Goal: Information Seeking & Learning: Learn about a topic

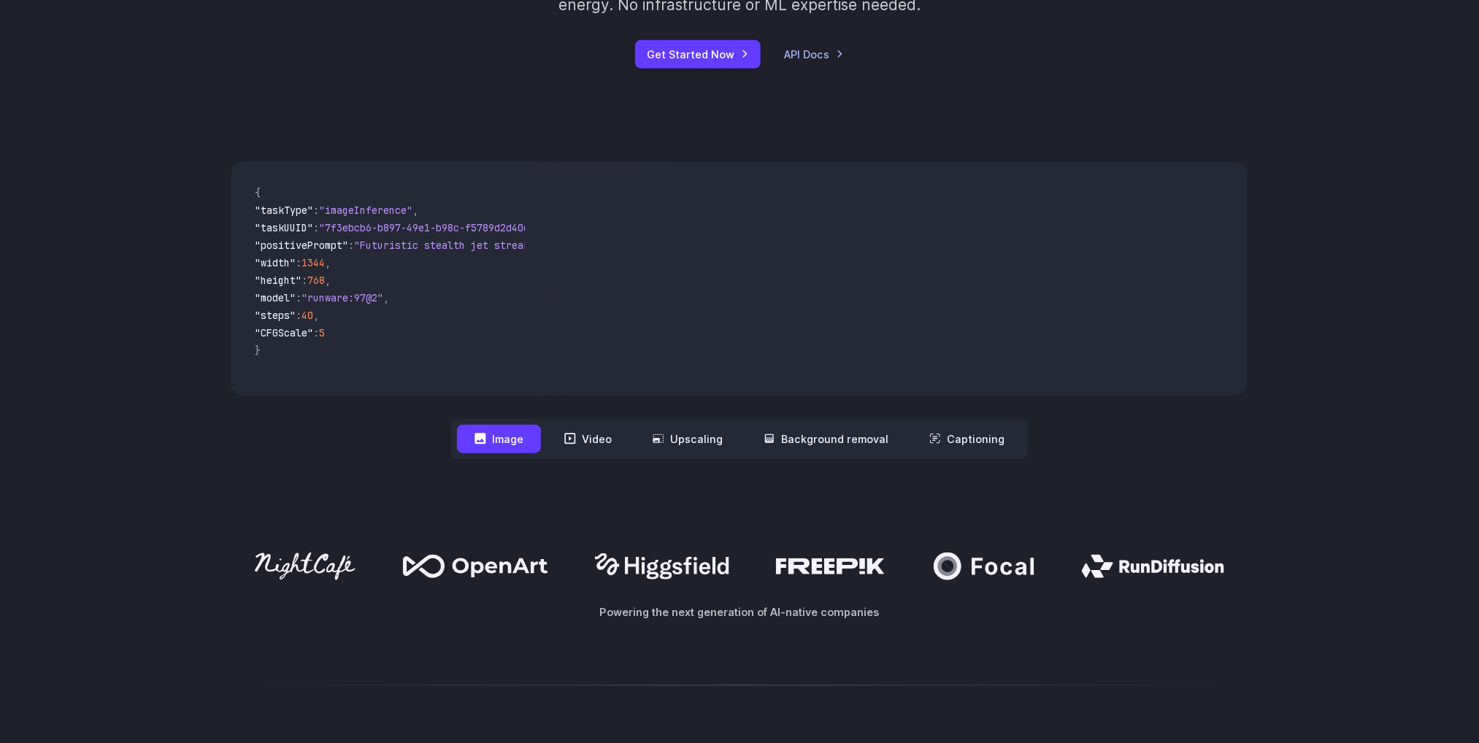
scroll to position [438, 0]
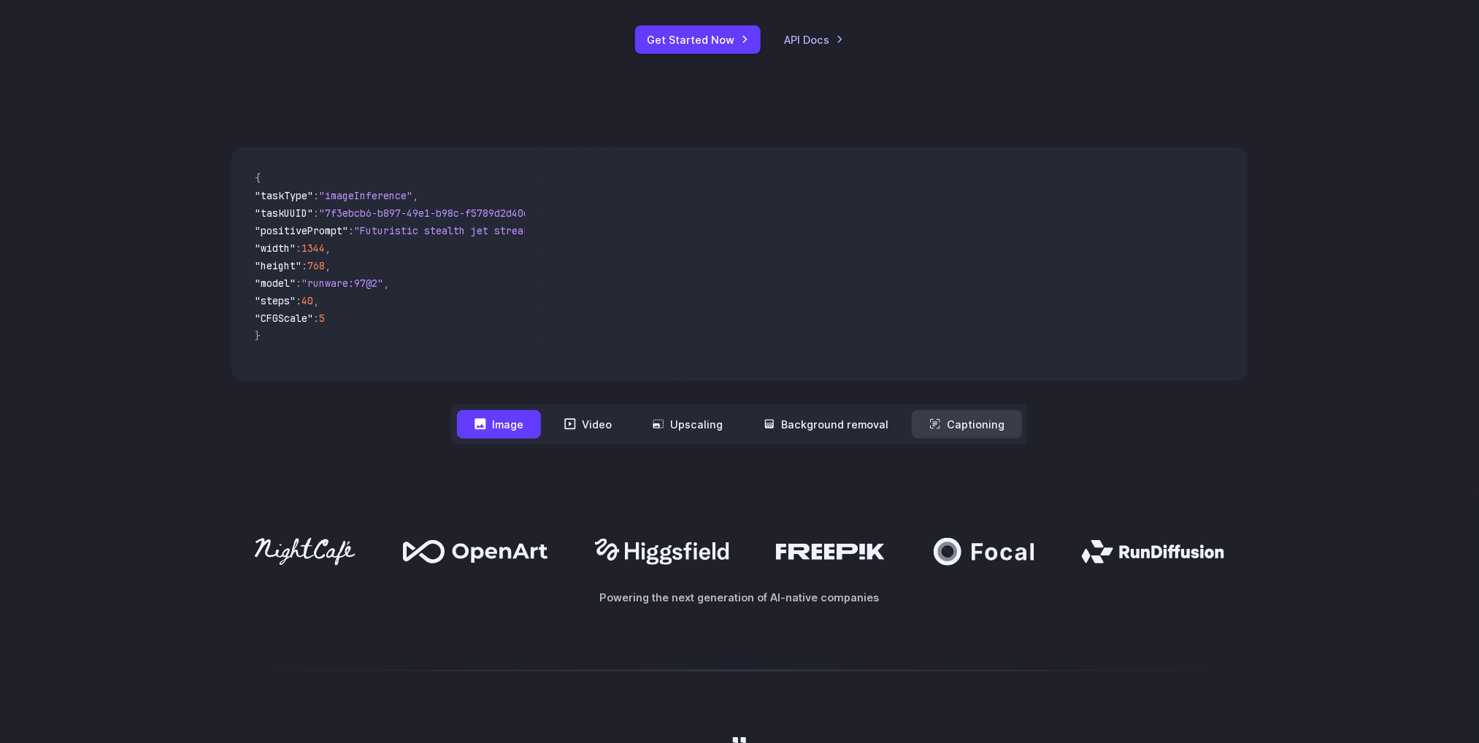
click at [962, 423] on button "Captioning" at bounding box center [967, 424] width 110 height 28
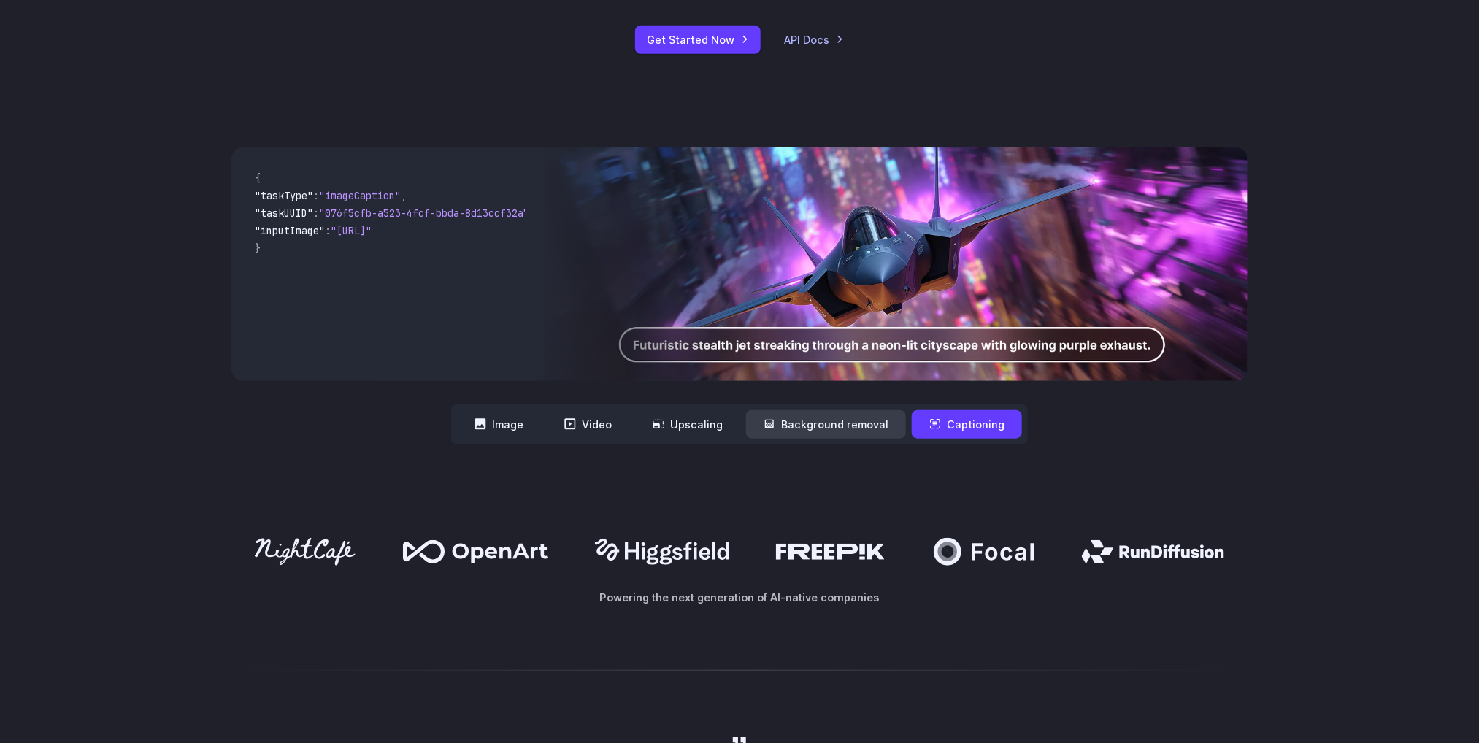
click at [878, 421] on button "Background removal" at bounding box center [826, 424] width 160 height 28
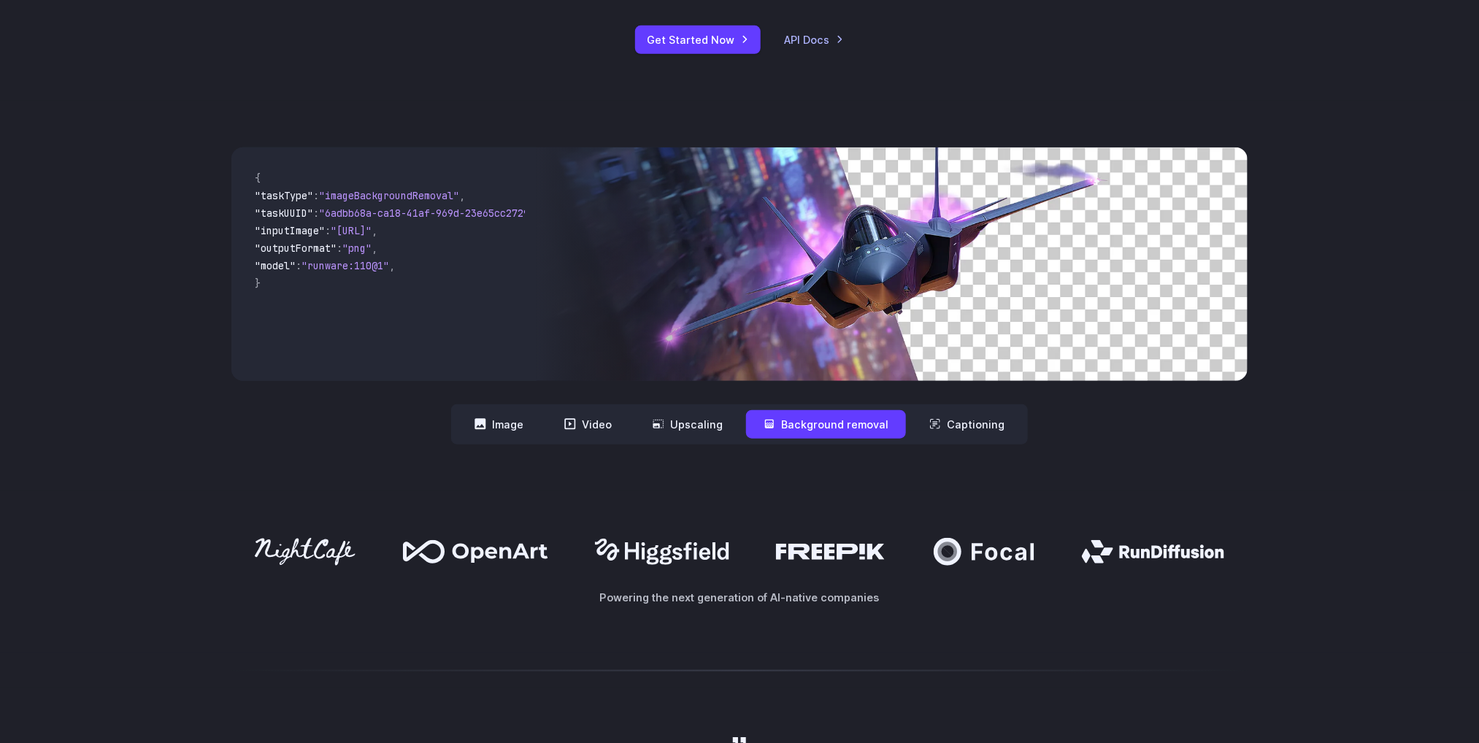
click at [832, 307] on img at bounding box center [891, 264] width 711 height 234
click at [677, 428] on button "Upscaling" at bounding box center [687, 424] width 105 height 28
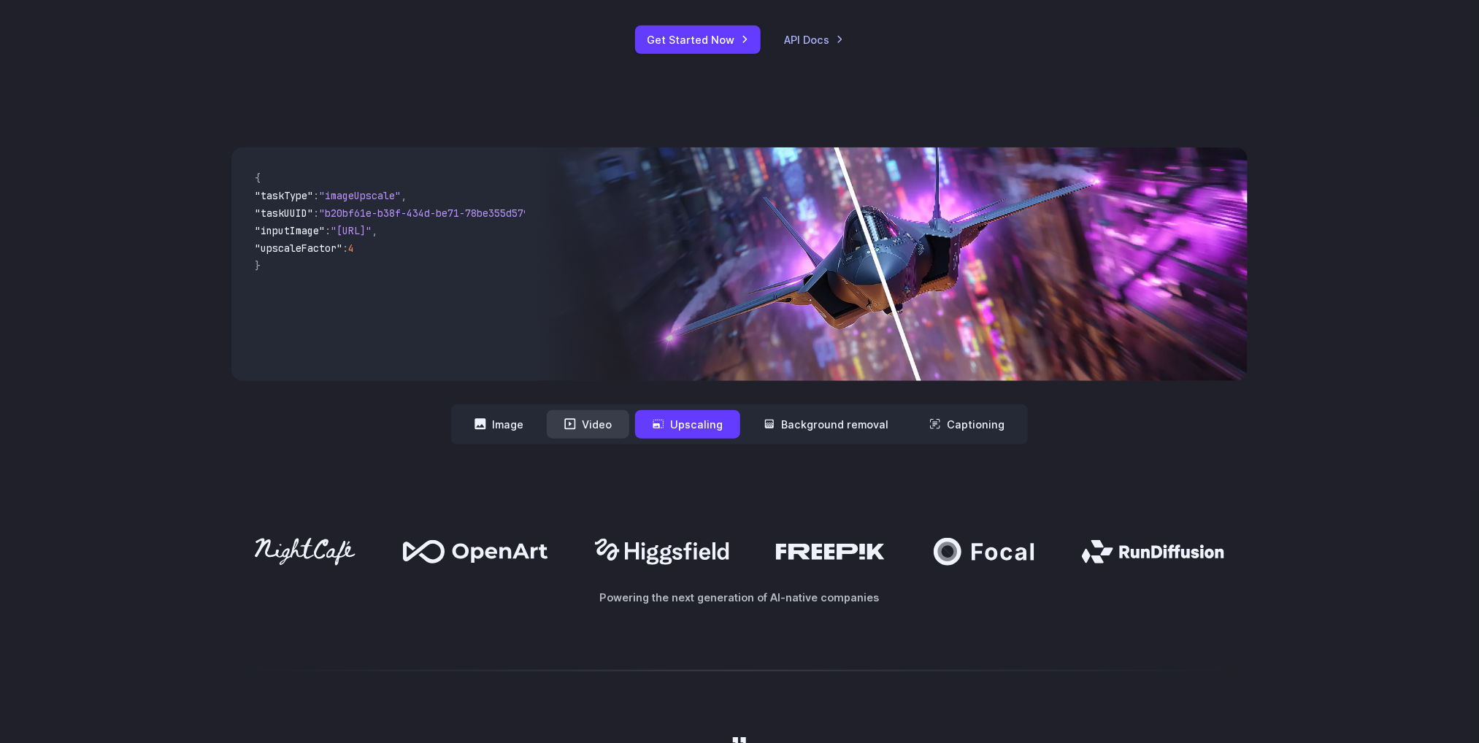
click at [604, 420] on button "Video" at bounding box center [588, 424] width 82 height 28
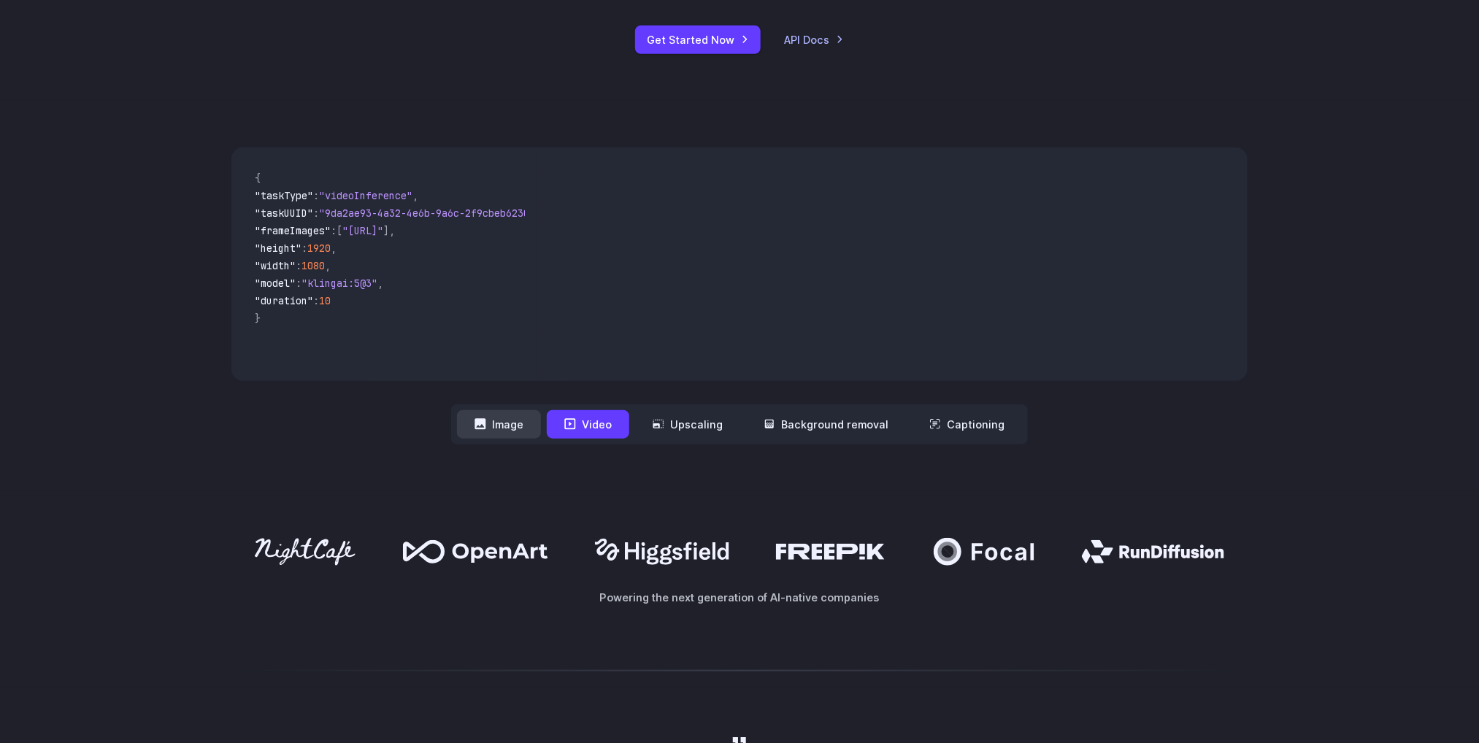
click at [521, 415] on button "Image" at bounding box center [499, 424] width 84 height 28
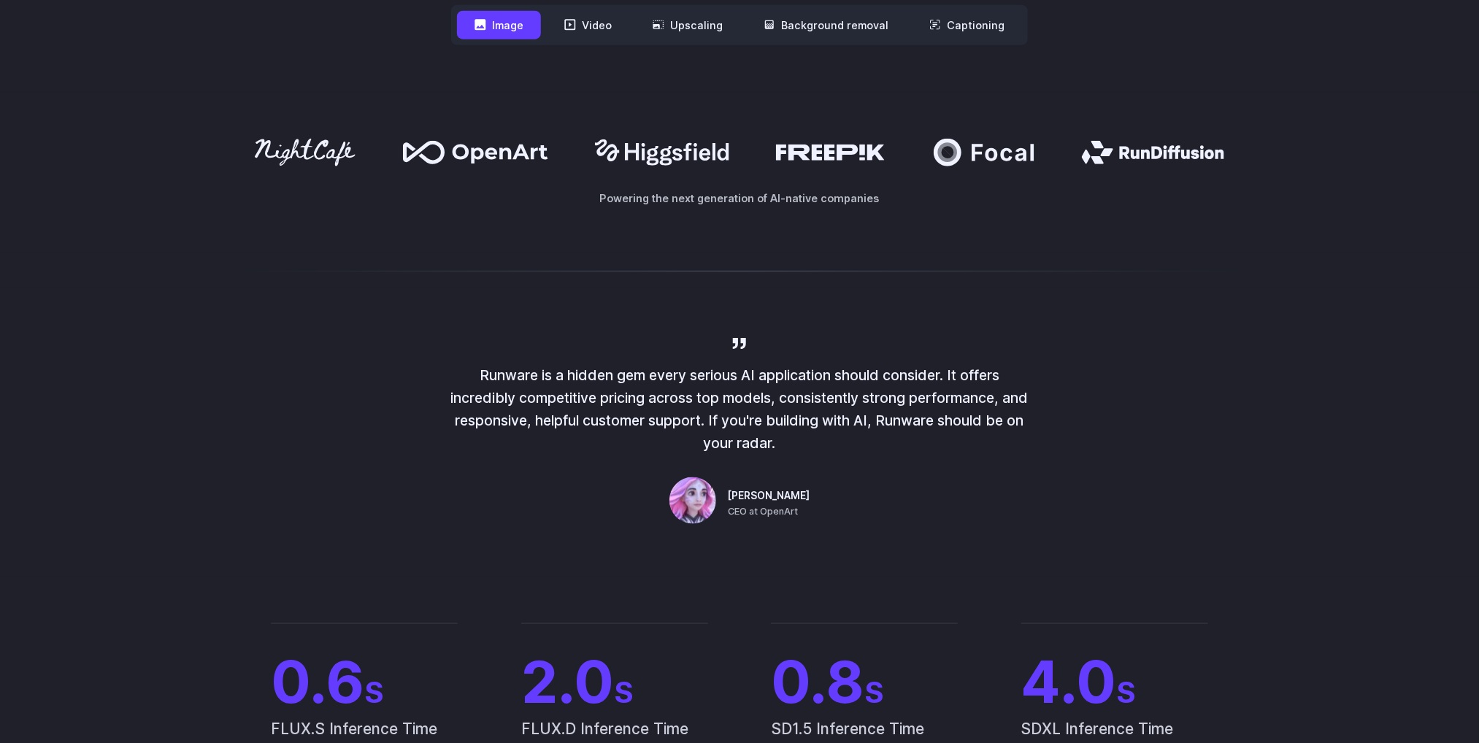
scroll to position [876, 0]
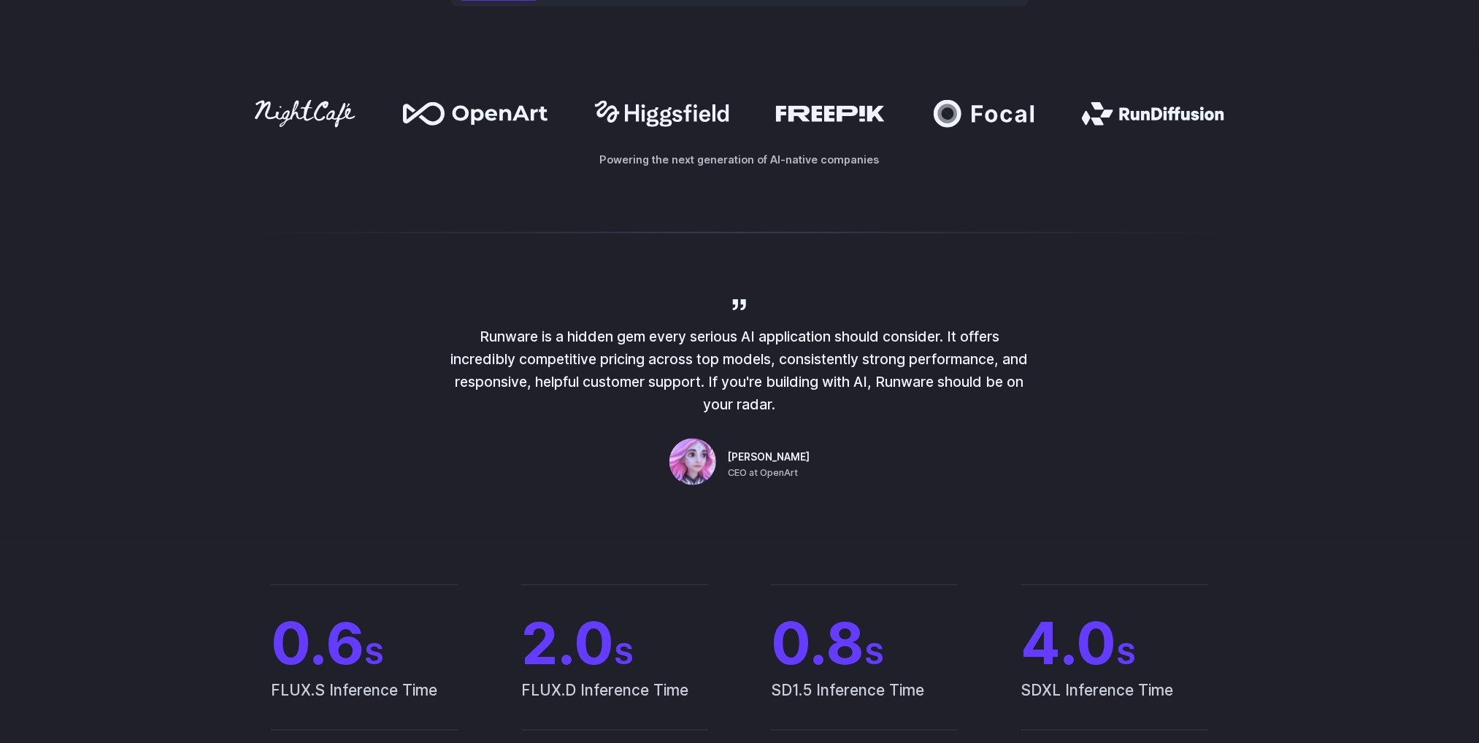
drag, startPoint x: 1253, startPoint y: 109, endPoint x: 1123, endPoint y: 106, distance: 130.0
click at [1123, 106] on div "Powering the next generation of AI-native companies" at bounding box center [739, 134] width 1051 height 68
click at [1154, 95] on div "Powering the next generation of AI-native companies" at bounding box center [739, 133] width 1479 height 161
click at [1154, 112] on icon at bounding box center [1153, 113] width 142 height 23
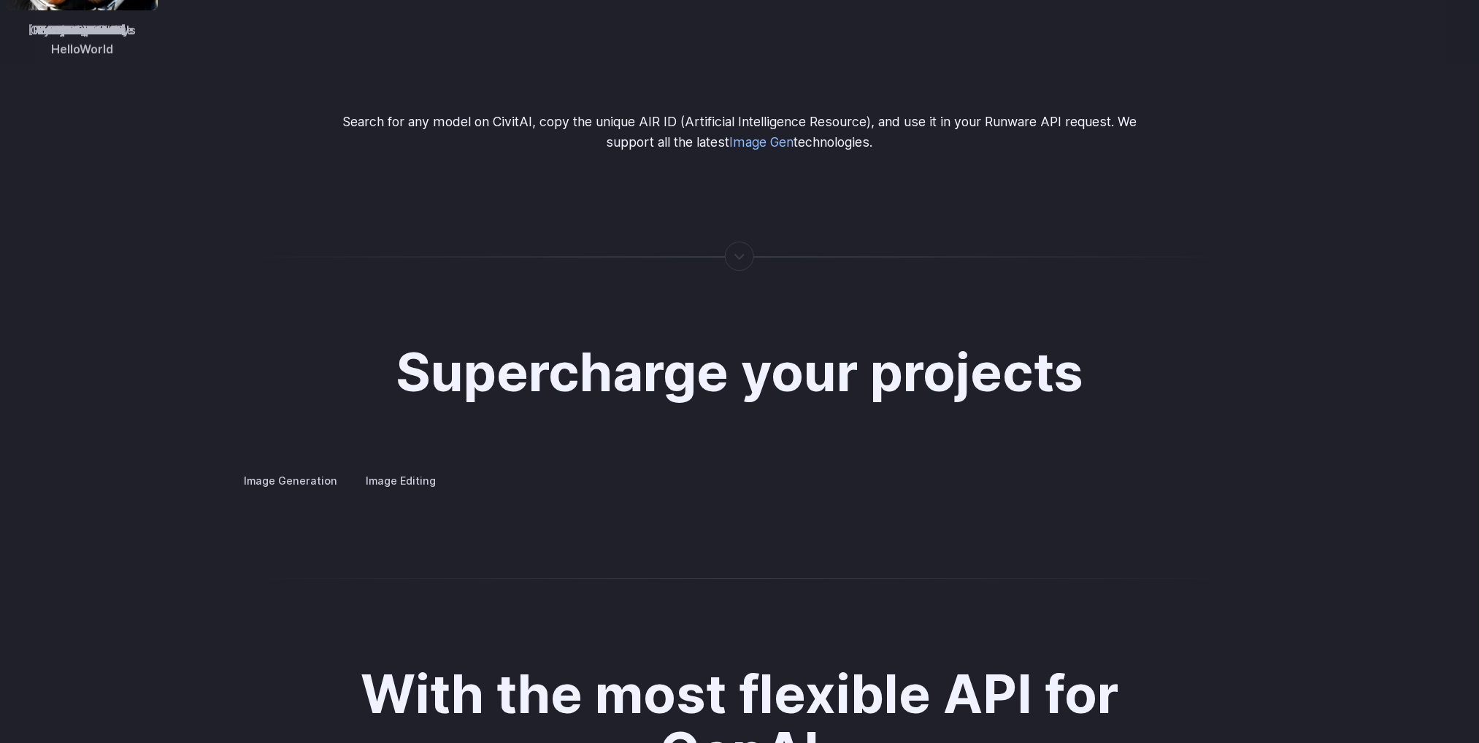
scroll to position [2737, 0]
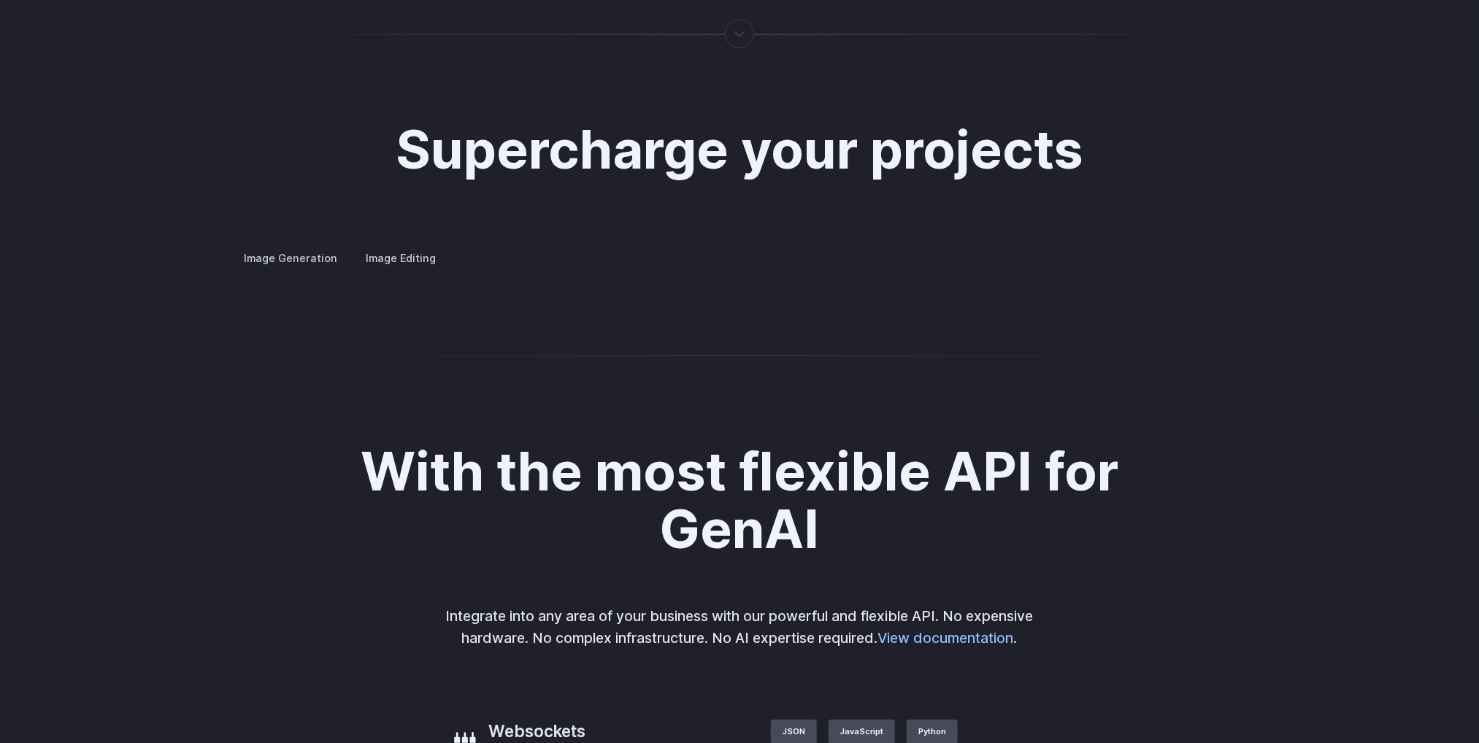
click at [0, 0] on summary "Concept design" at bounding box center [0, 0] width 0 height 0
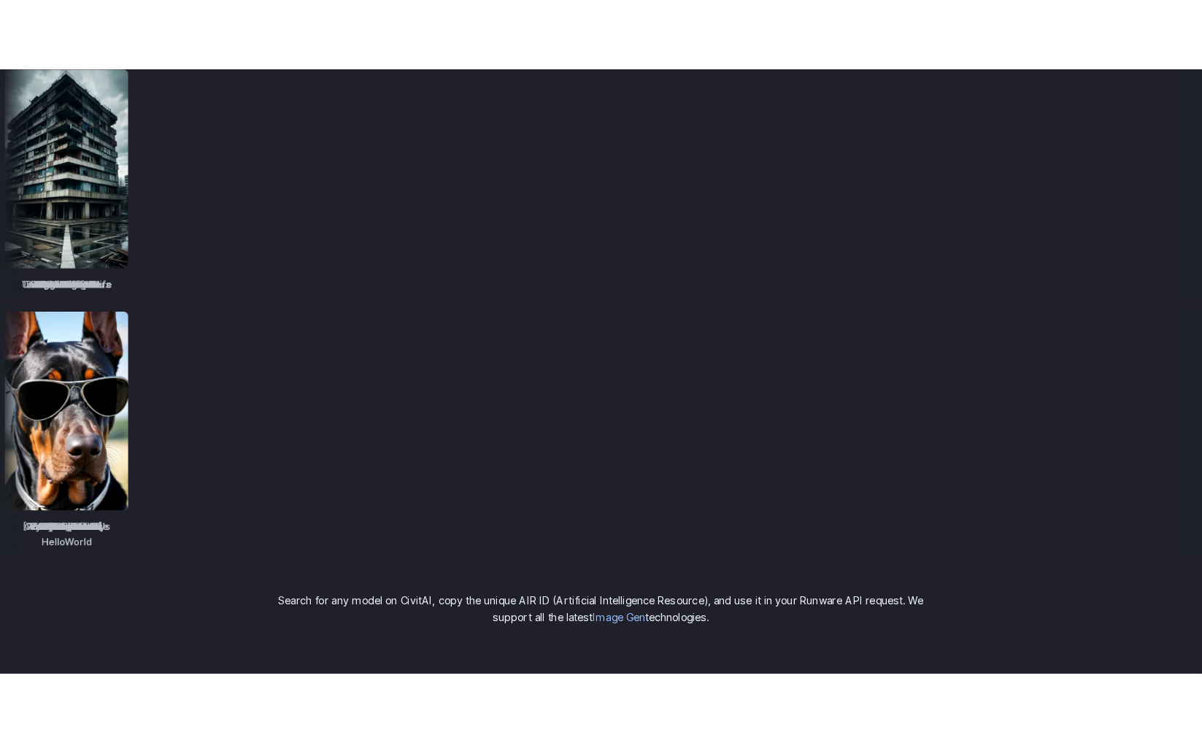
scroll to position [1958, 0]
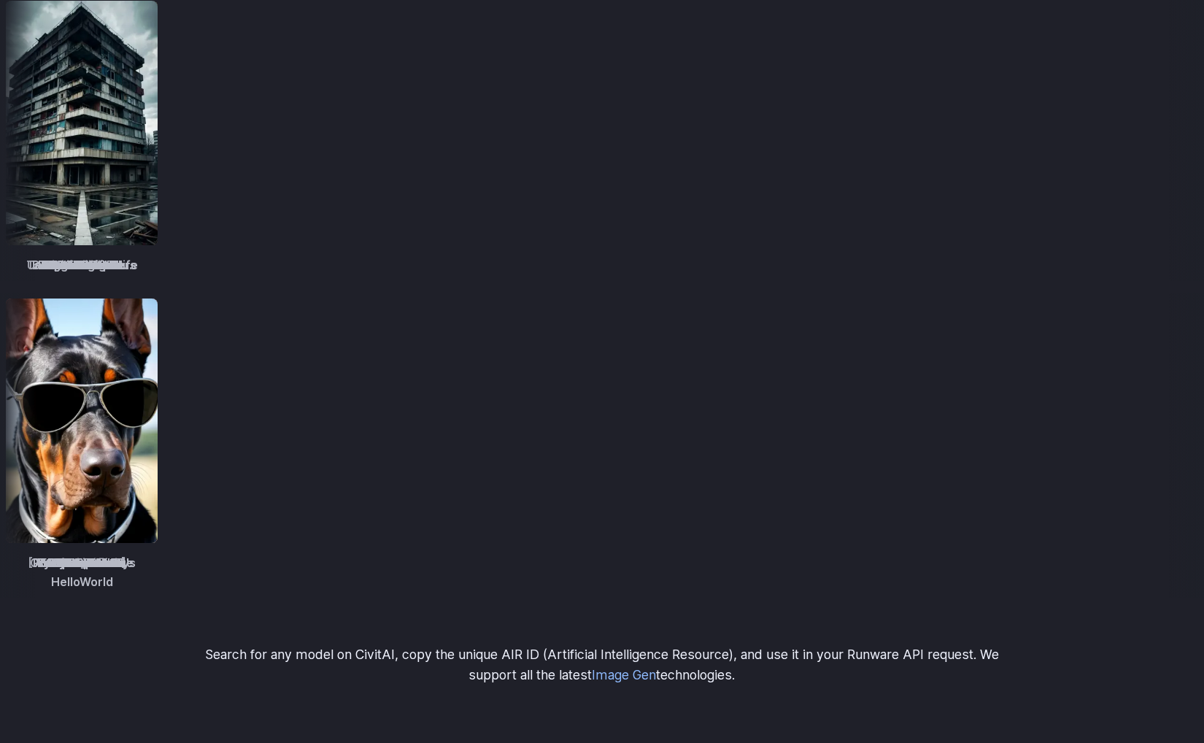
click at [859, 268] on span "DreamShaper" at bounding box center [899, 265] width 81 height 19
drag, startPoint x: 854, startPoint y: 266, endPoint x: 891, endPoint y: 261, distance: 37.5
click at [890, 263] on div "TrueSketch Detail Tweaker Tales of Digital Life MOHAWK Unstable Diffusers Pictu…" at bounding box center [602, 138] width 1204 height 286
click at [322, 305] on img at bounding box center [246, 421] width 152 height 245
drag, startPoint x: 778, startPoint y: 653, endPoint x: 418, endPoint y: 625, distance: 360.9
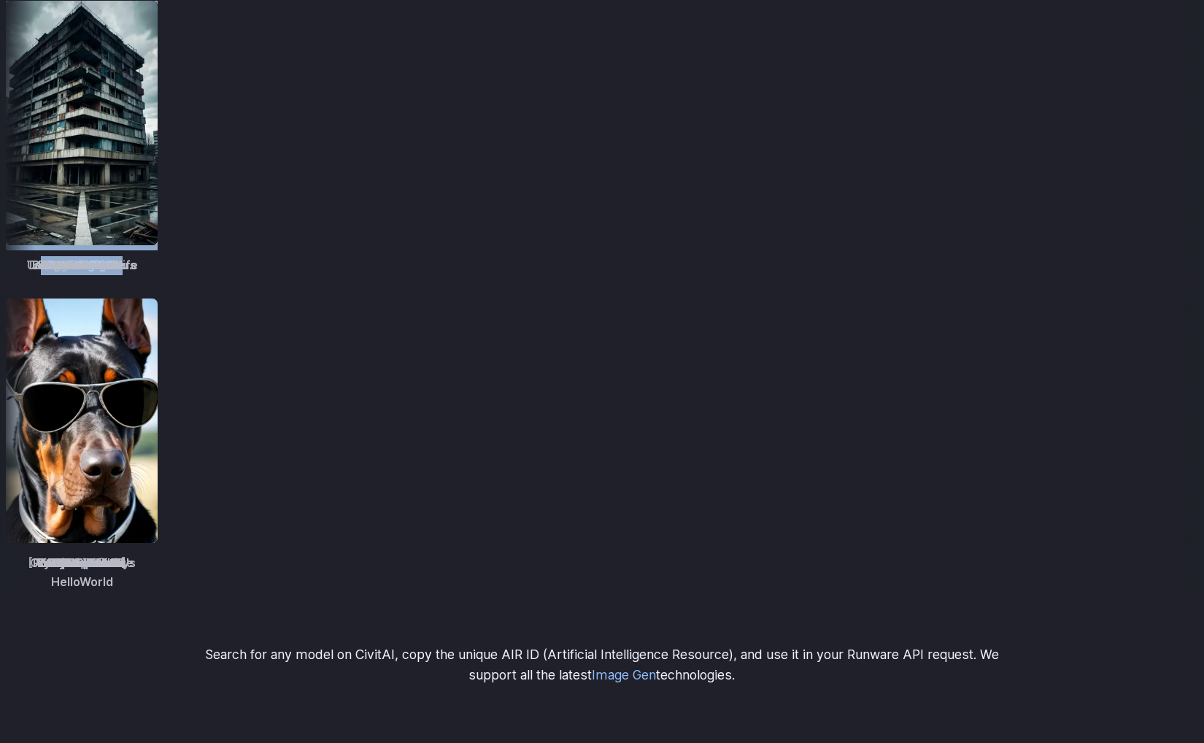
click at [418, 625] on div "Ready to use with 312,609 models Access a huge library of models, or bring your…" at bounding box center [602, 219] width 1204 height 933
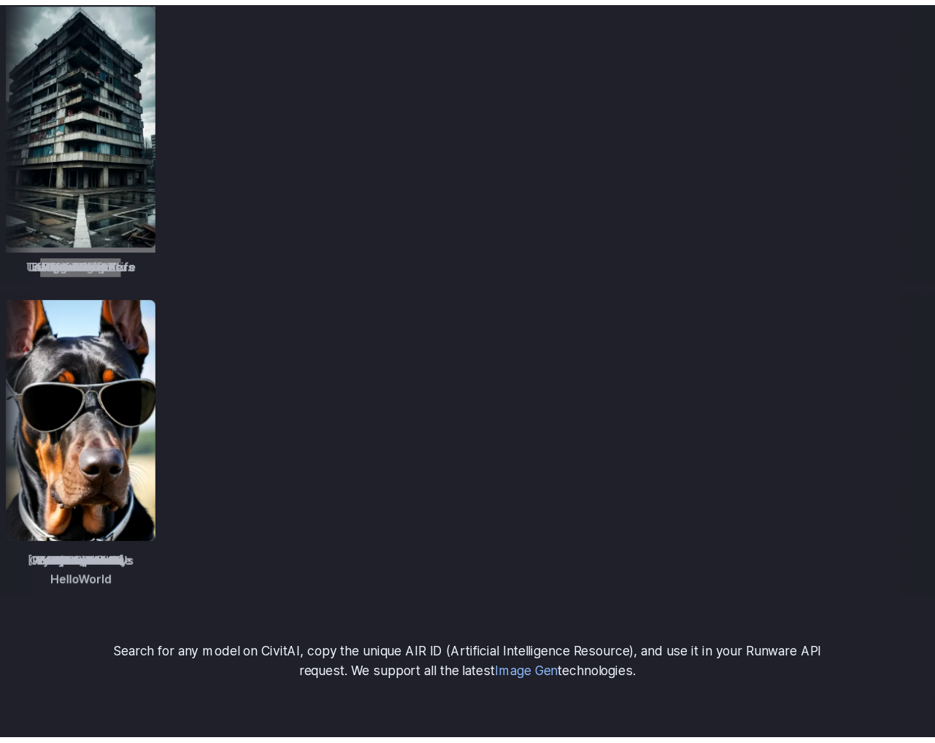
scroll to position [1933, 0]
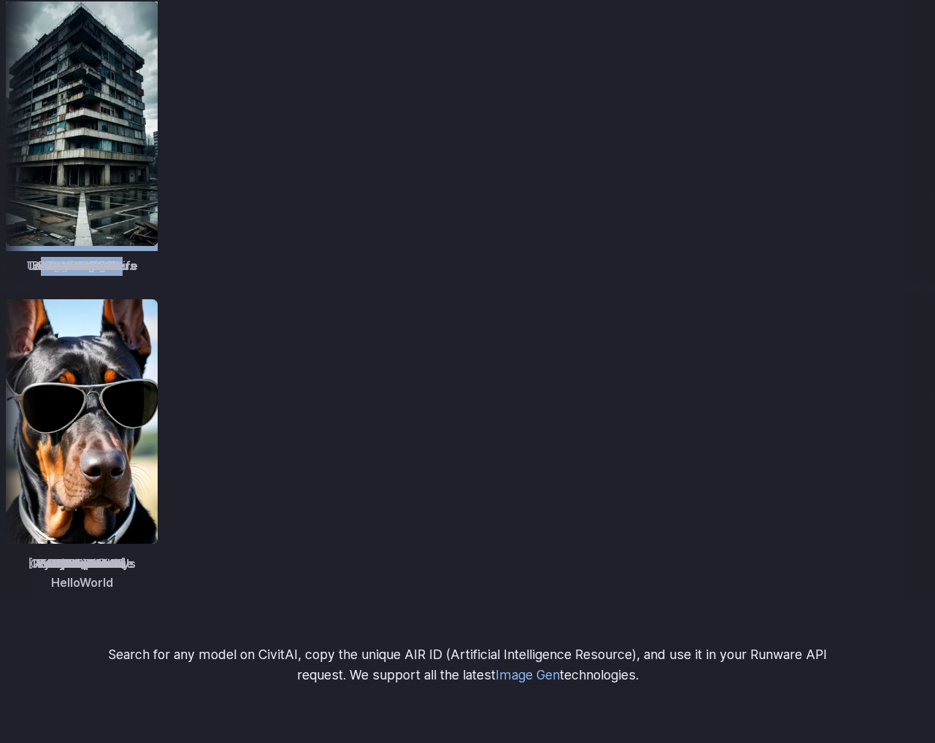
click at [612, 226] on div "TrueSketch Detail Tweaker Tales of Digital Life MOHAWK Unstable Diffusers Pictu…" at bounding box center [467, 139] width 935 height 286
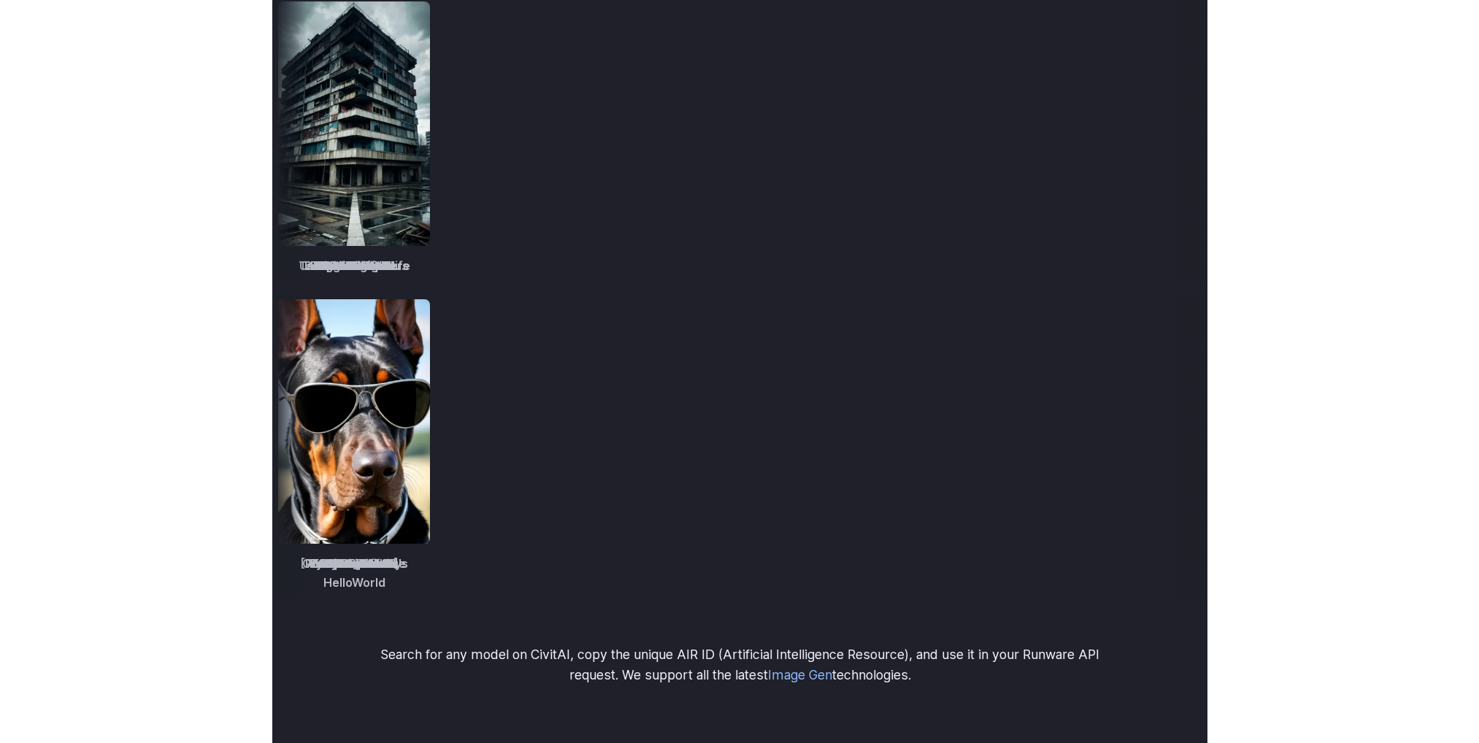
scroll to position [1982, 0]
